Goal: Information Seeking & Learning: Learn about a topic

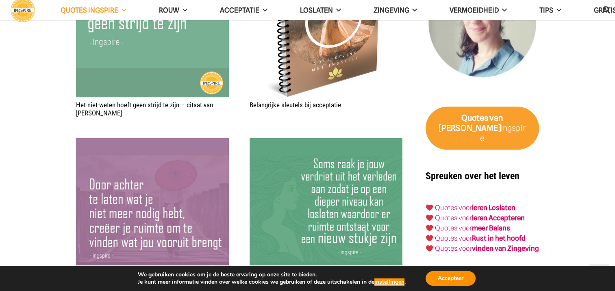
scroll to position [1342, 0]
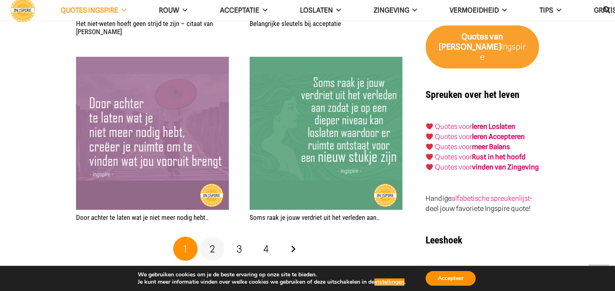
click at [209, 252] on link "2" at bounding box center [212, 249] width 24 height 24
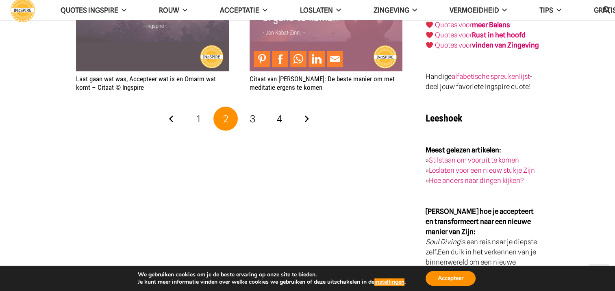
scroll to position [1505, 0]
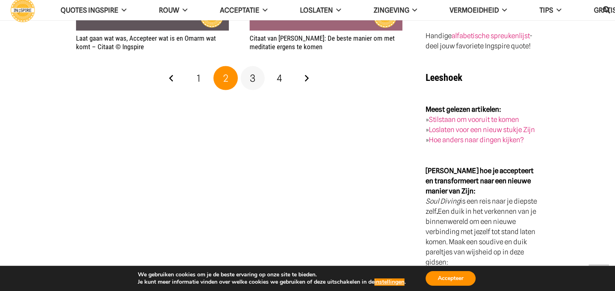
click at [255, 78] on span "3" at bounding box center [252, 78] width 5 height 12
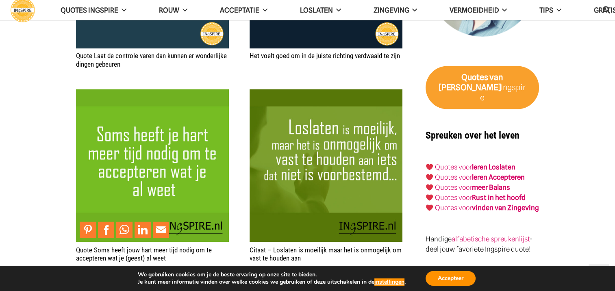
scroll to position [1342, 0]
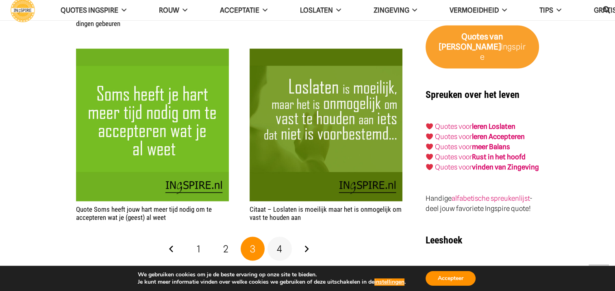
click at [282, 250] on link "4" at bounding box center [280, 249] width 24 height 24
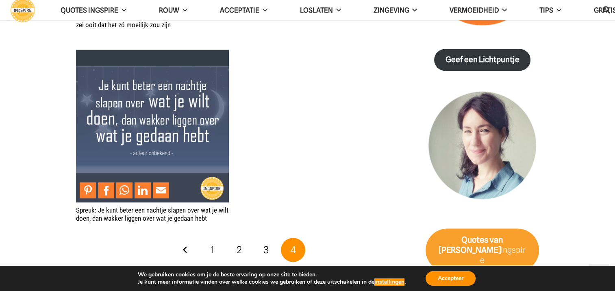
scroll to position [1301, 0]
